Goal: Task Accomplishment & Management: Use online tool/utility

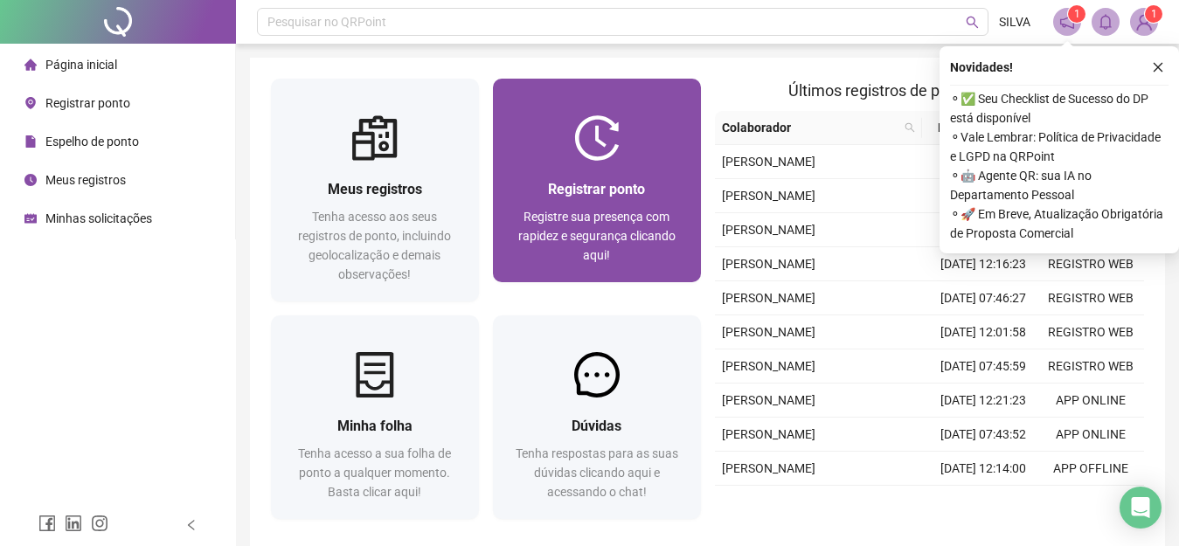
click at [610, 191] on span "Registrar ponto" at bounding box center [596, 189] width 97 height 17
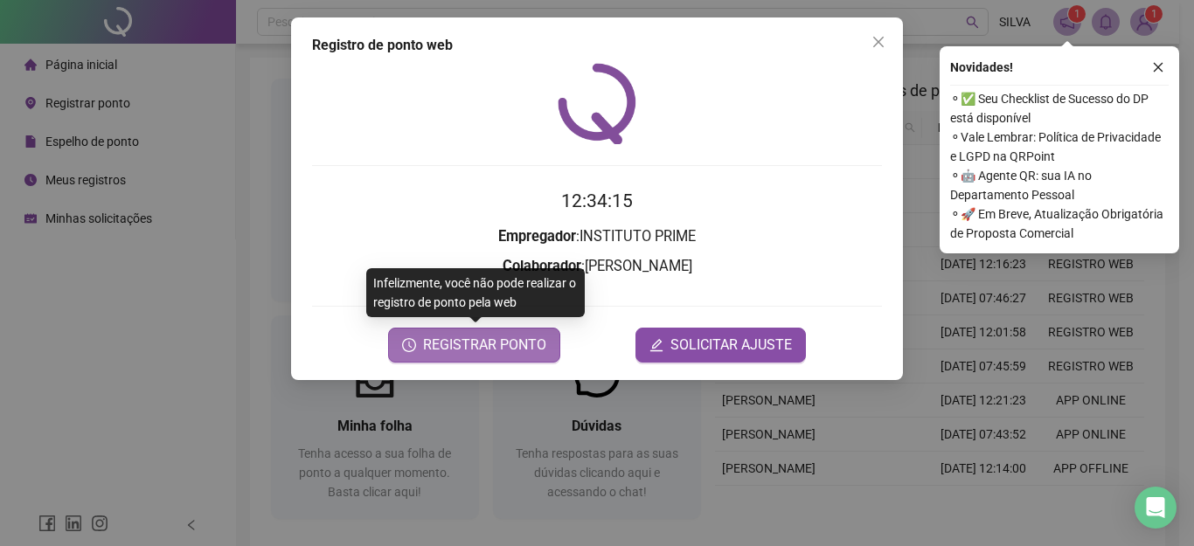
click at [497, 344] on span "REGISTRAR PONTO" at bounding box center [484, 345] width 123 height 21
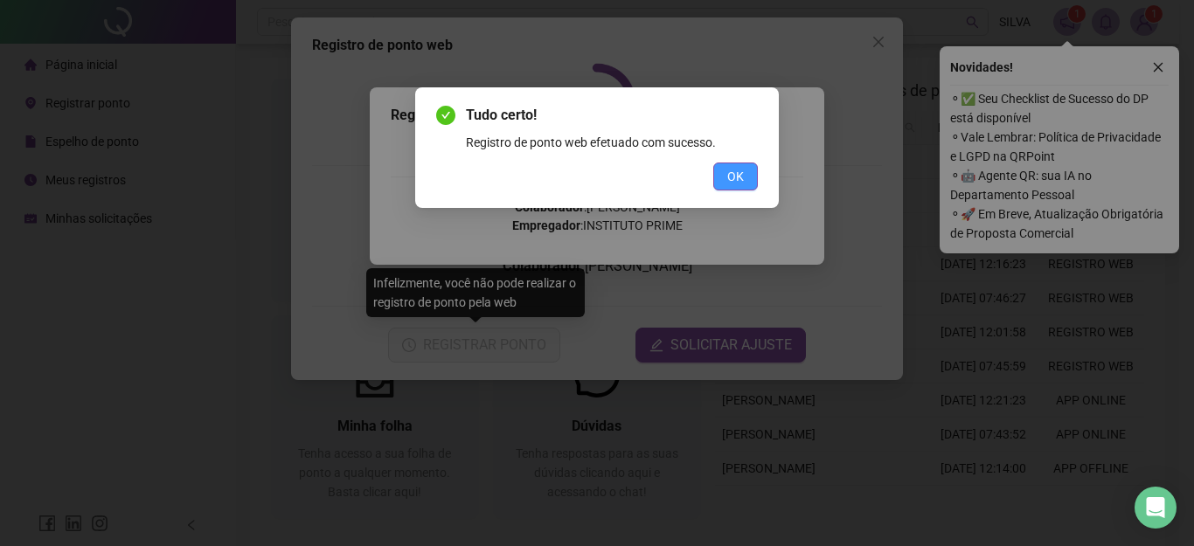
click at [756, 169] on button "OK" at bounding box center [735, 177] width 45 height 28
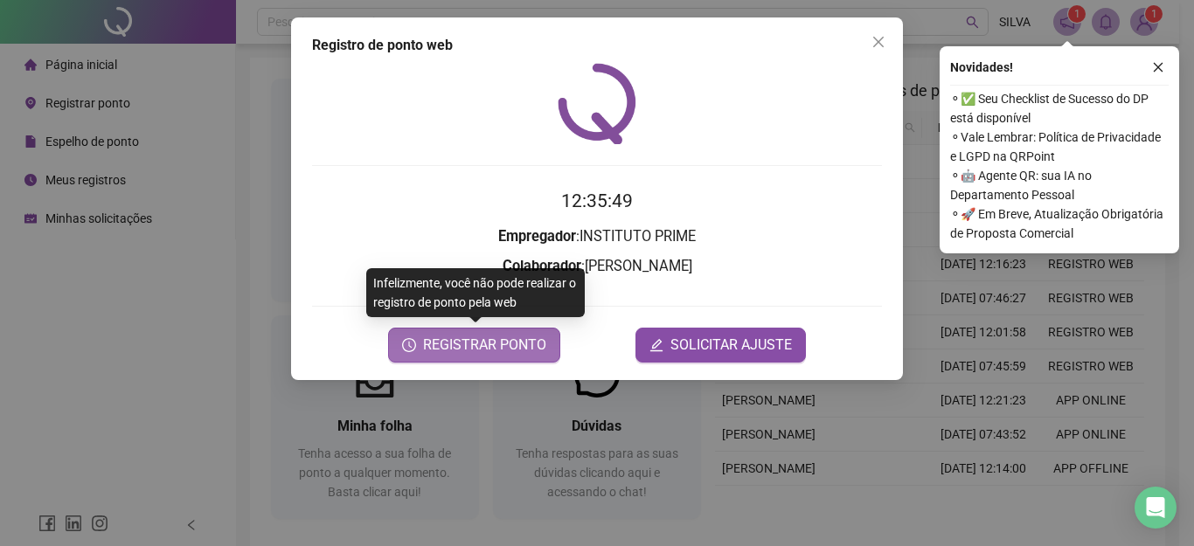
click at [482, 347] on span "REGISTRAR PONTO" at bounding box center [484, 345] width 123 height 21
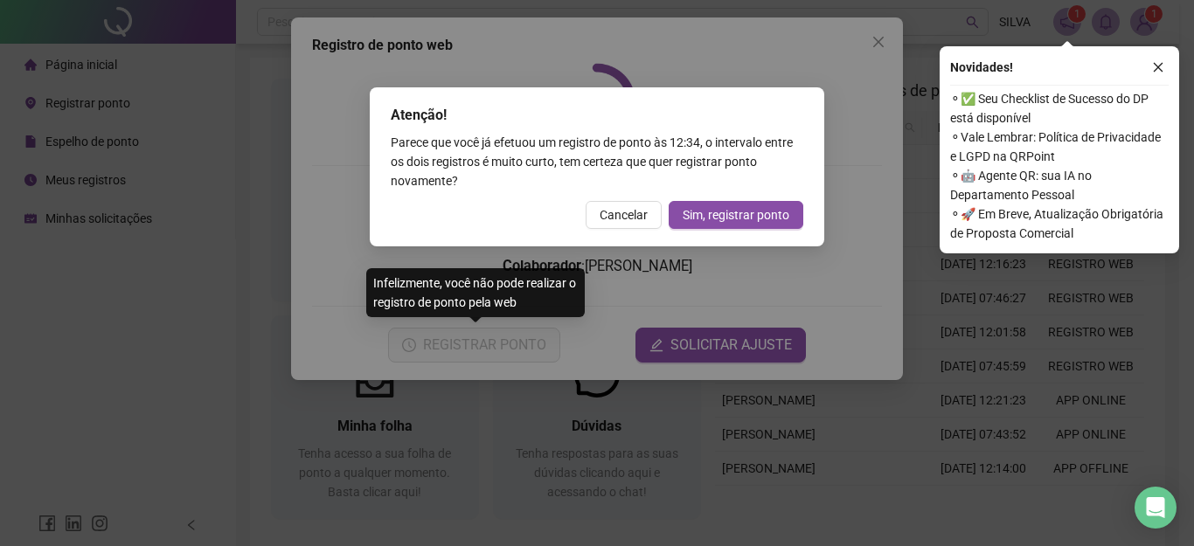
click at [615, 218] on span "Cancelar" at bounding box center [624, 214] width 48 height 19
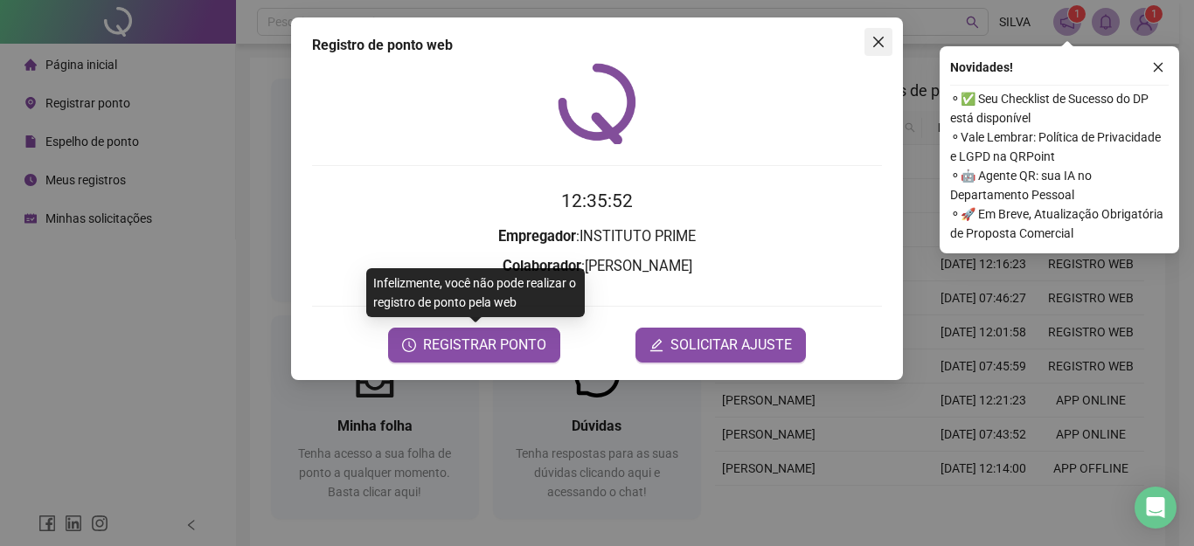
click at [885, 43] on icon "close" at bounding box center [879, 42] width 14 height 14
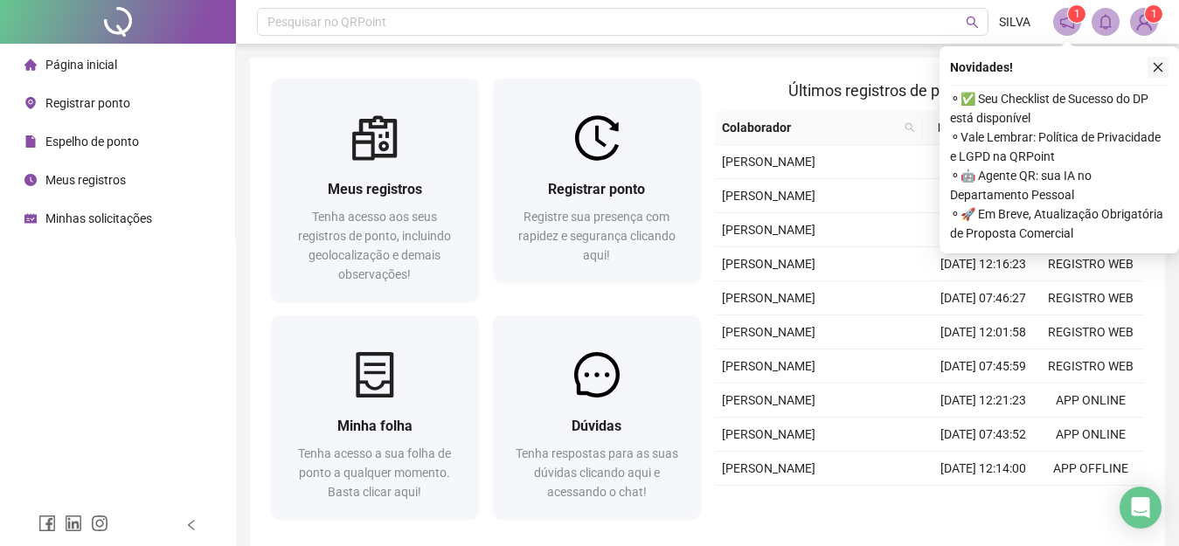
click at [1158, 65] on icon "close" at bounding box center [1158, 67] width 12 height 12
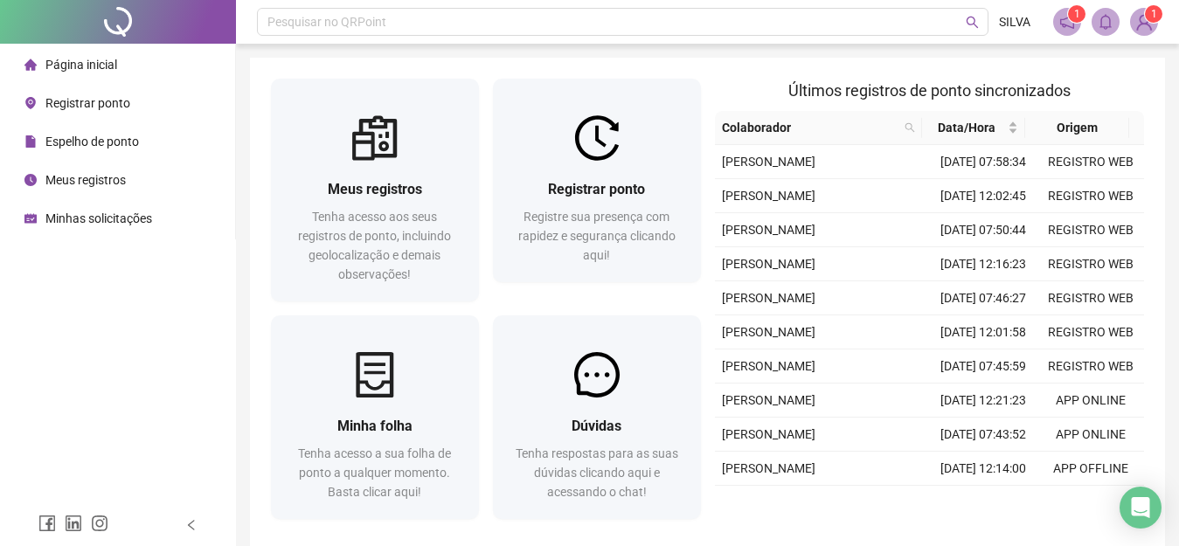
click at [1146, 23] on img at bounding box center [1144, 22] width 26 height 26
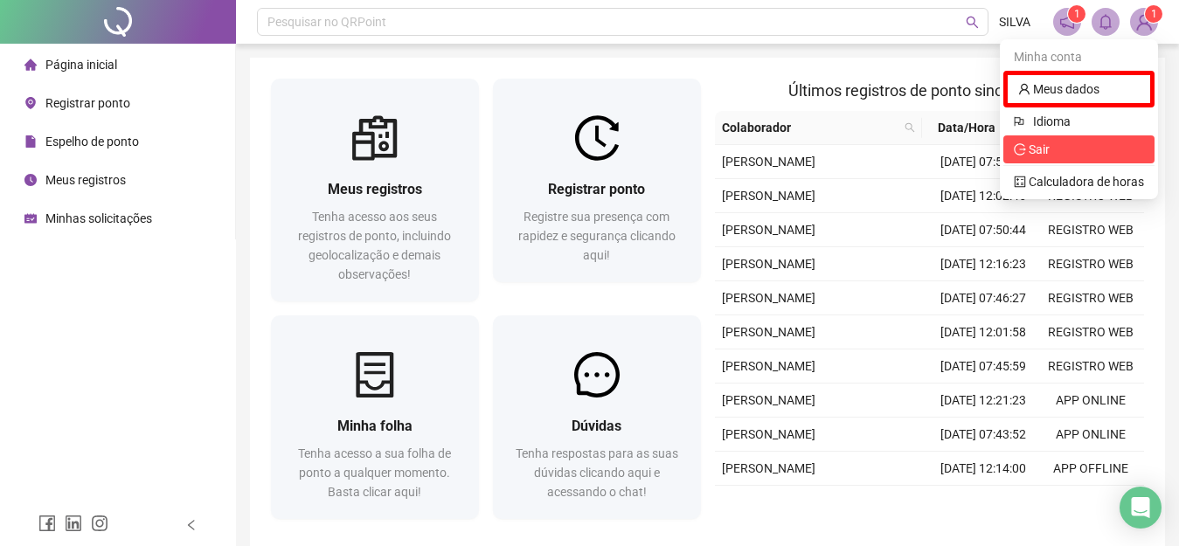
click at [1074, 143] on span "Sair" at bounding box center [1079, 149] width 130 height 19
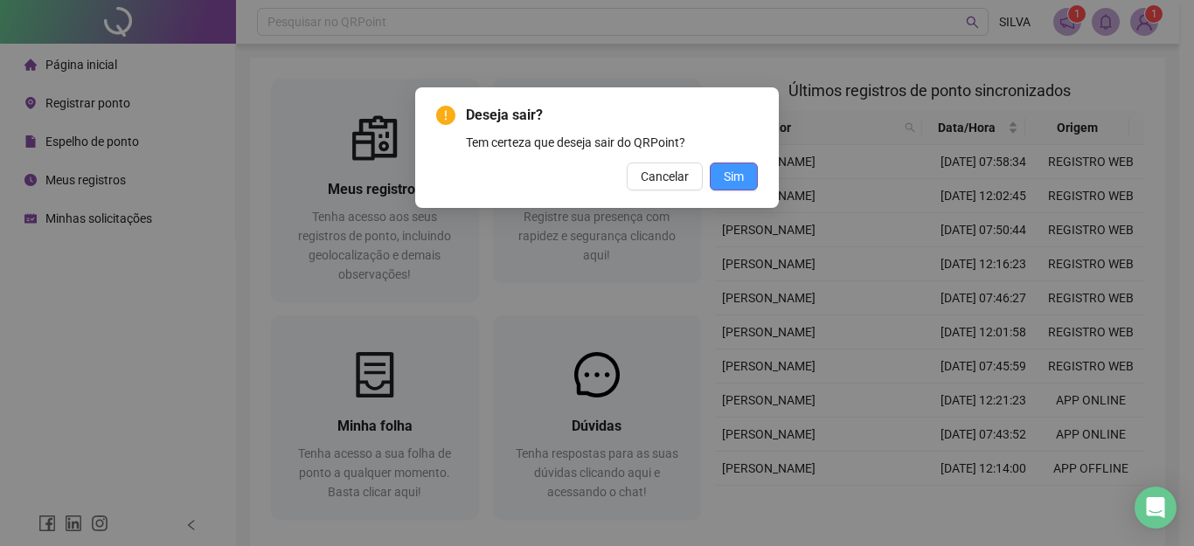
click at [726, 176] on span "Sim" at bounding box center [734, 176] width 20 height 19
